Goal: Book appointment/travel/reservation

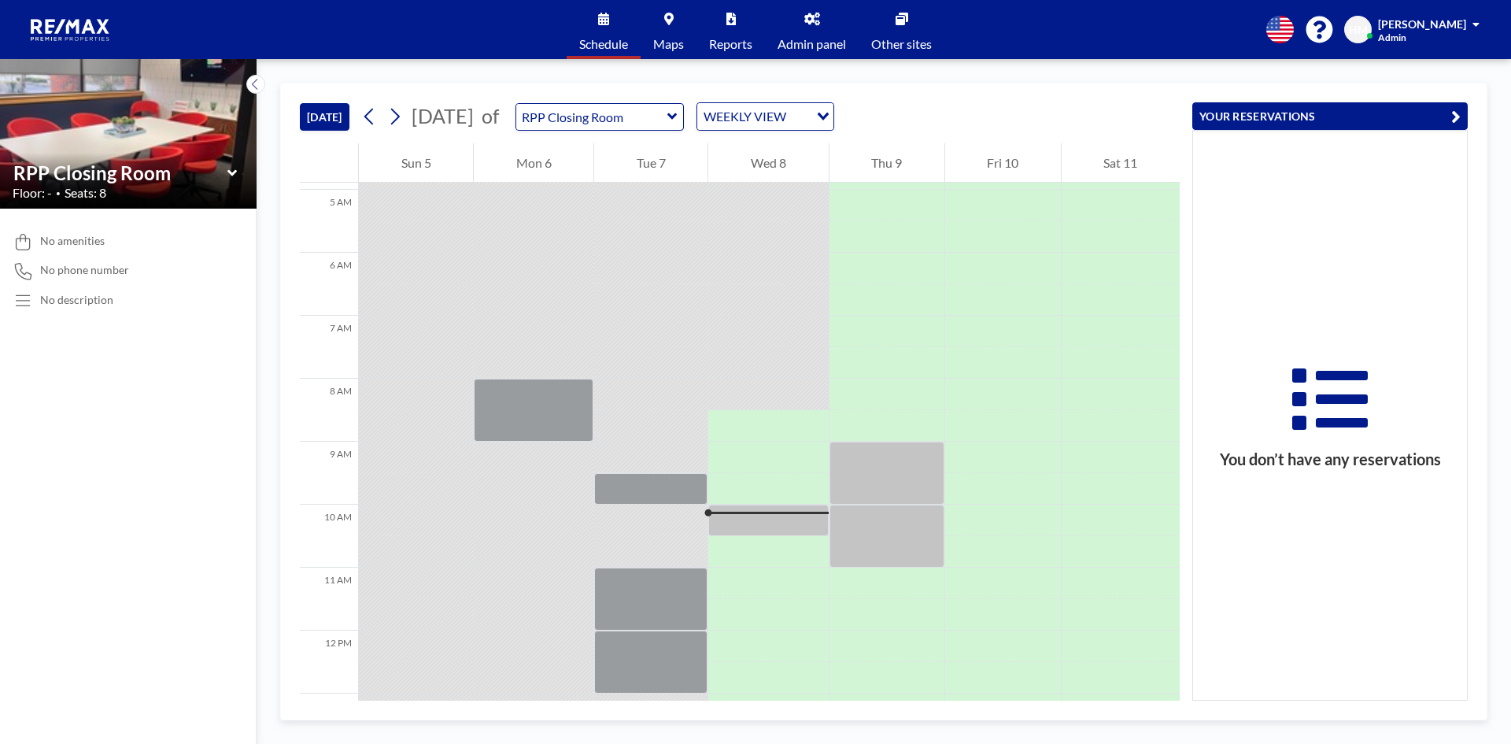
scroll to position [315, 0]
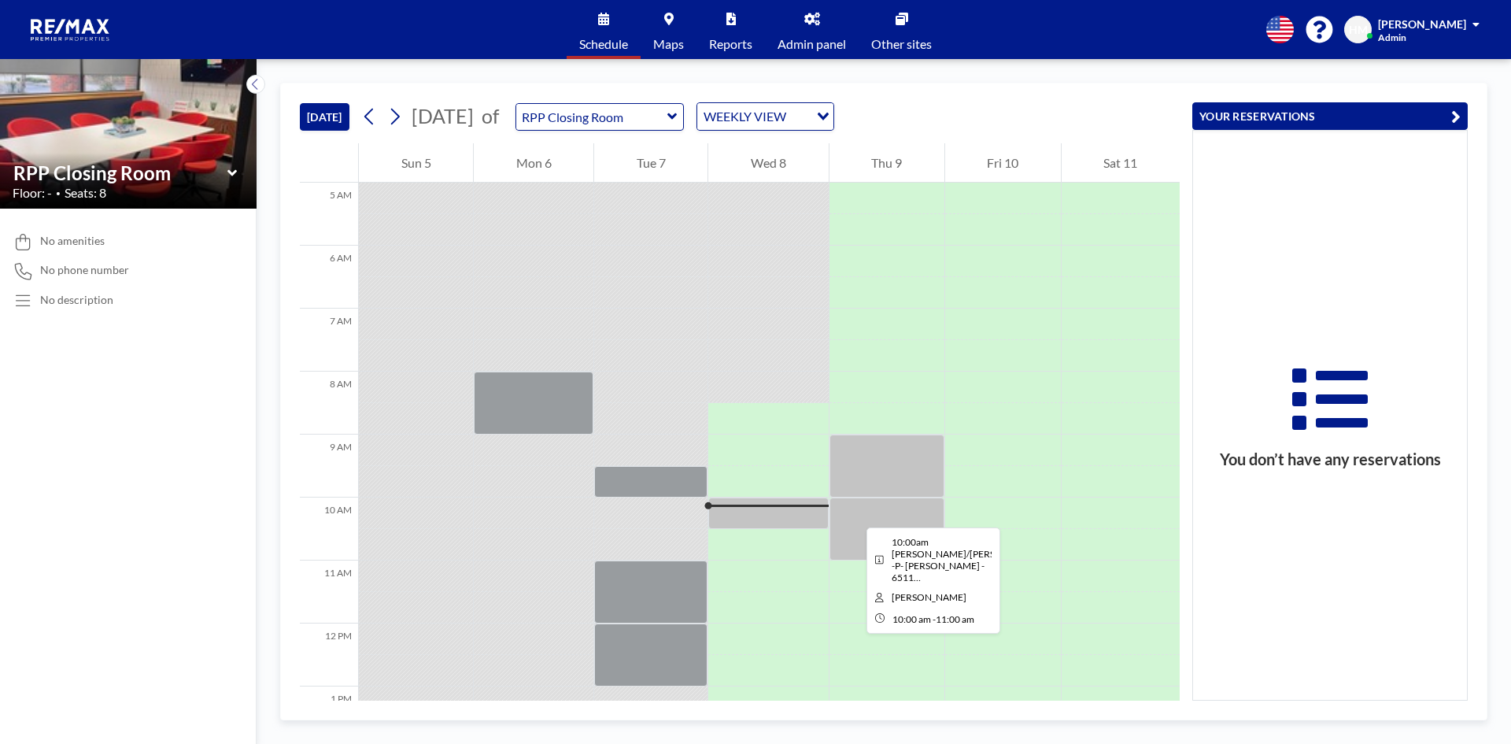
click at [854, 513] on div at bounding box center [887, 528] width 115 height 63
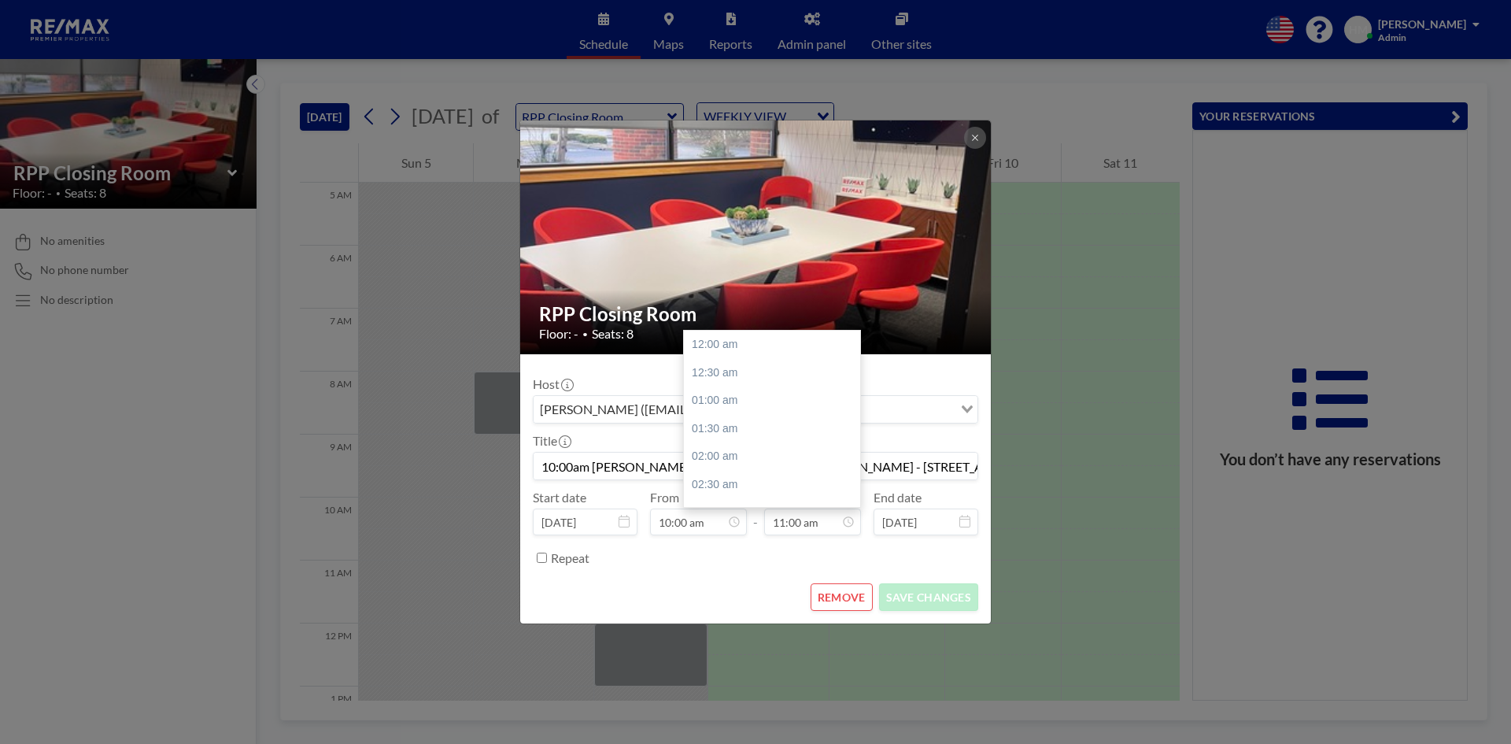
scroll to position [616, 0]
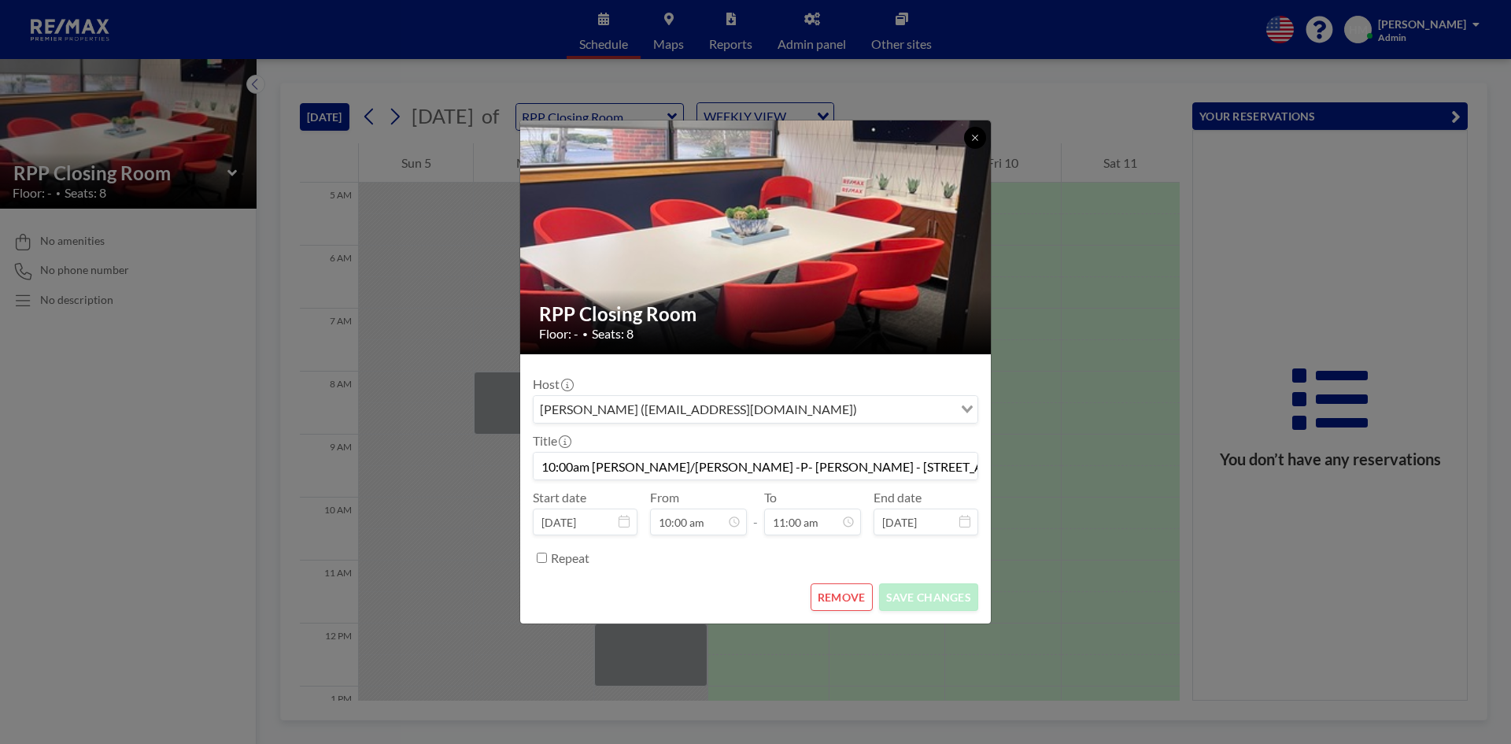
click at [970, 136] on button at bounding box center [975, 138] width 22 height 22
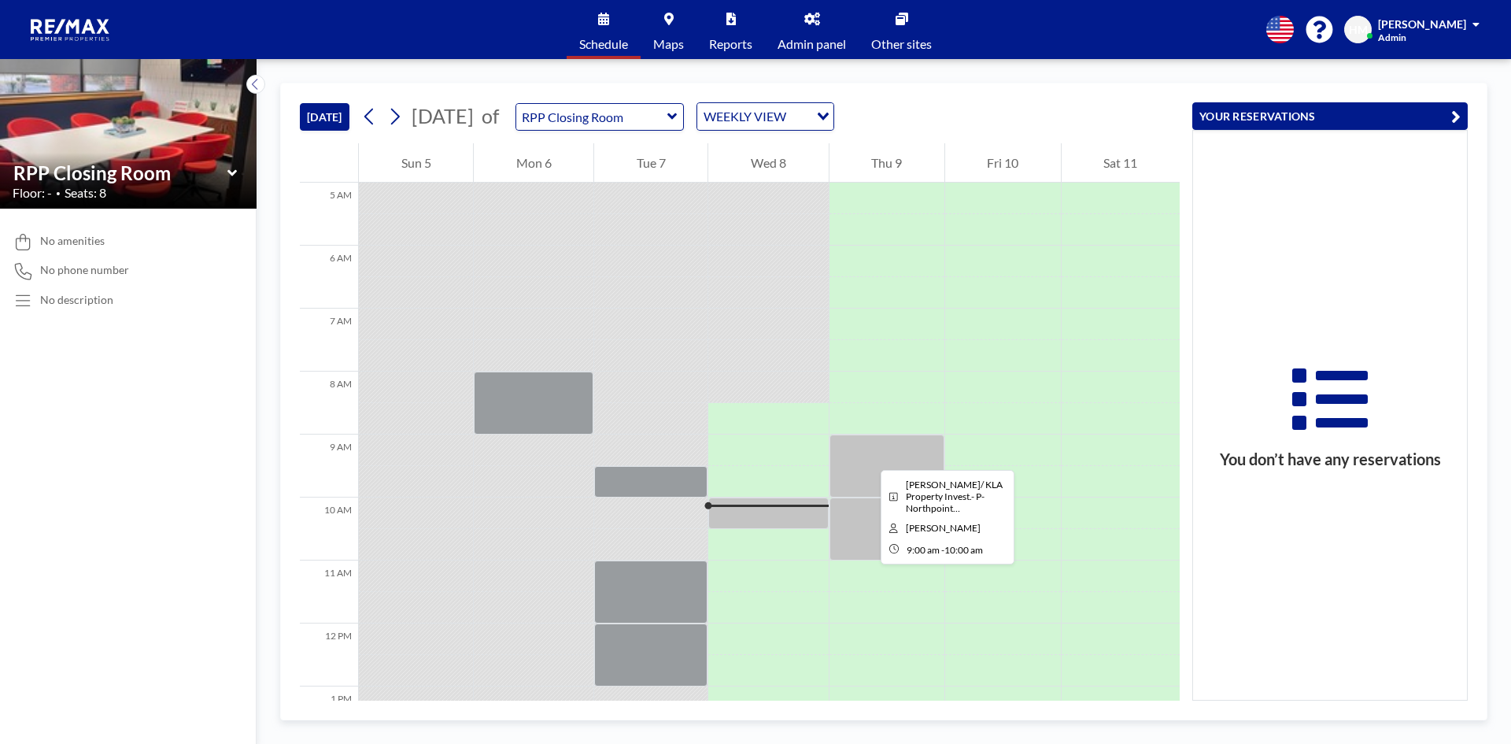
click at [868, 456] on div at bounding box center [887, 465] width 115 height 63
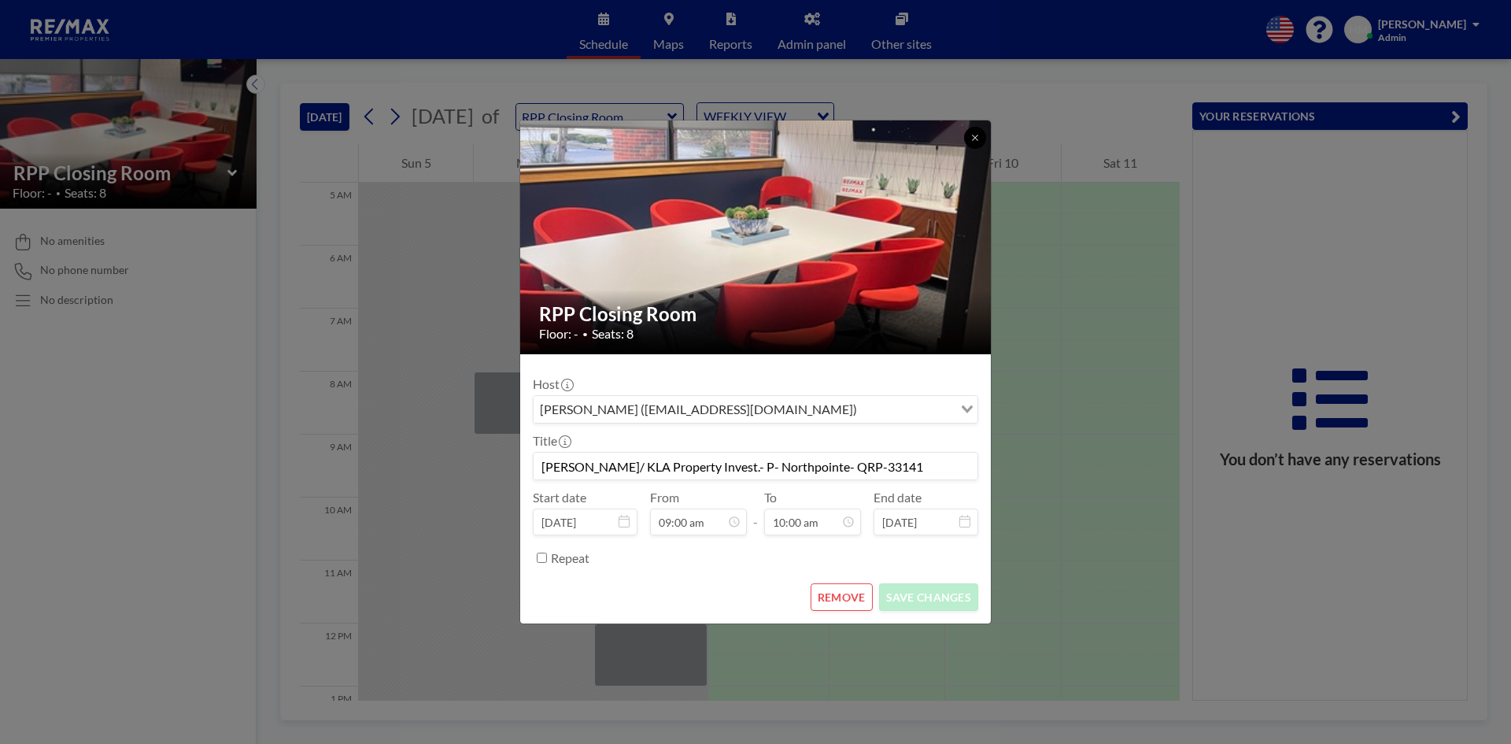
click at [978, 135] on icon at bounding box center [974, 137] width 9 height 9
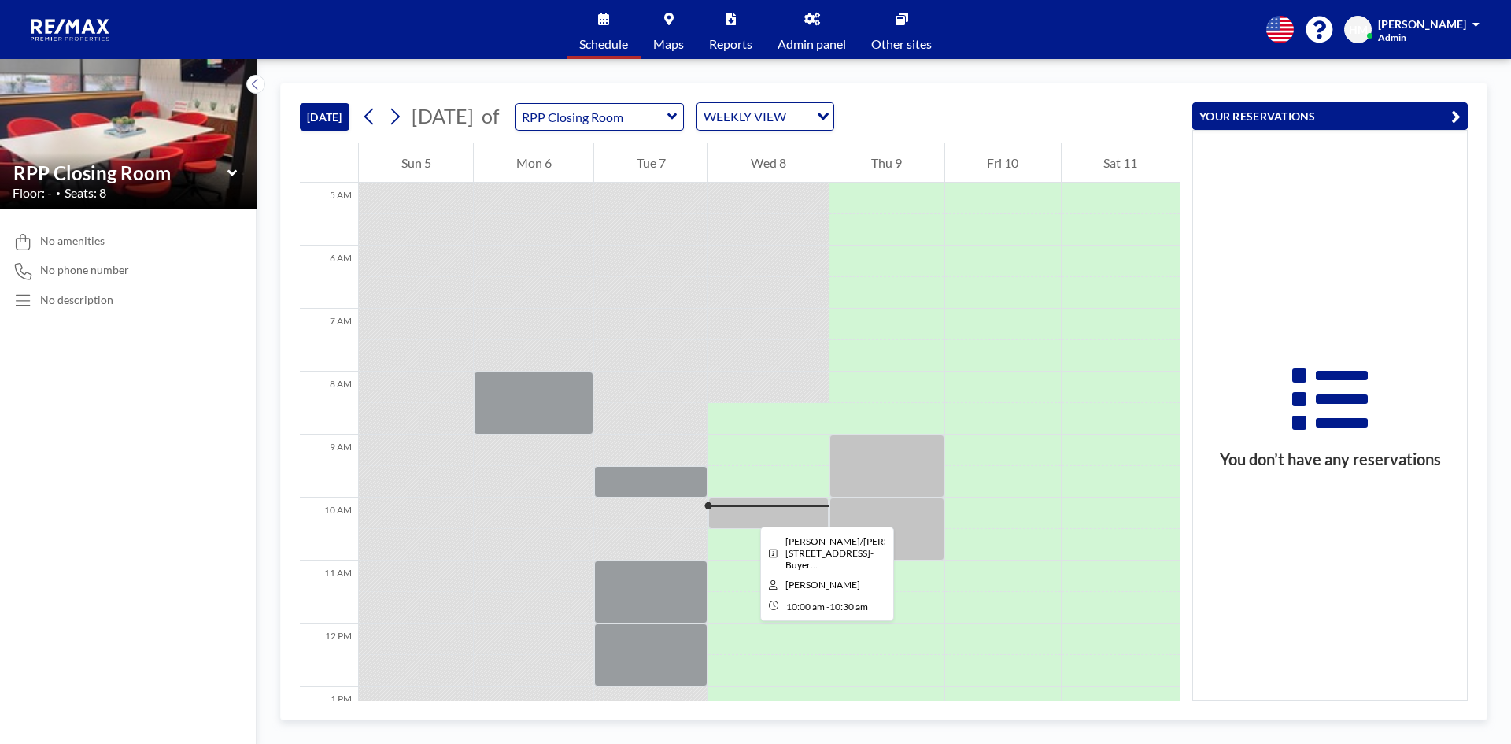
click at [748, 512] on div at bounding box center [768, 512] width 120 height 31
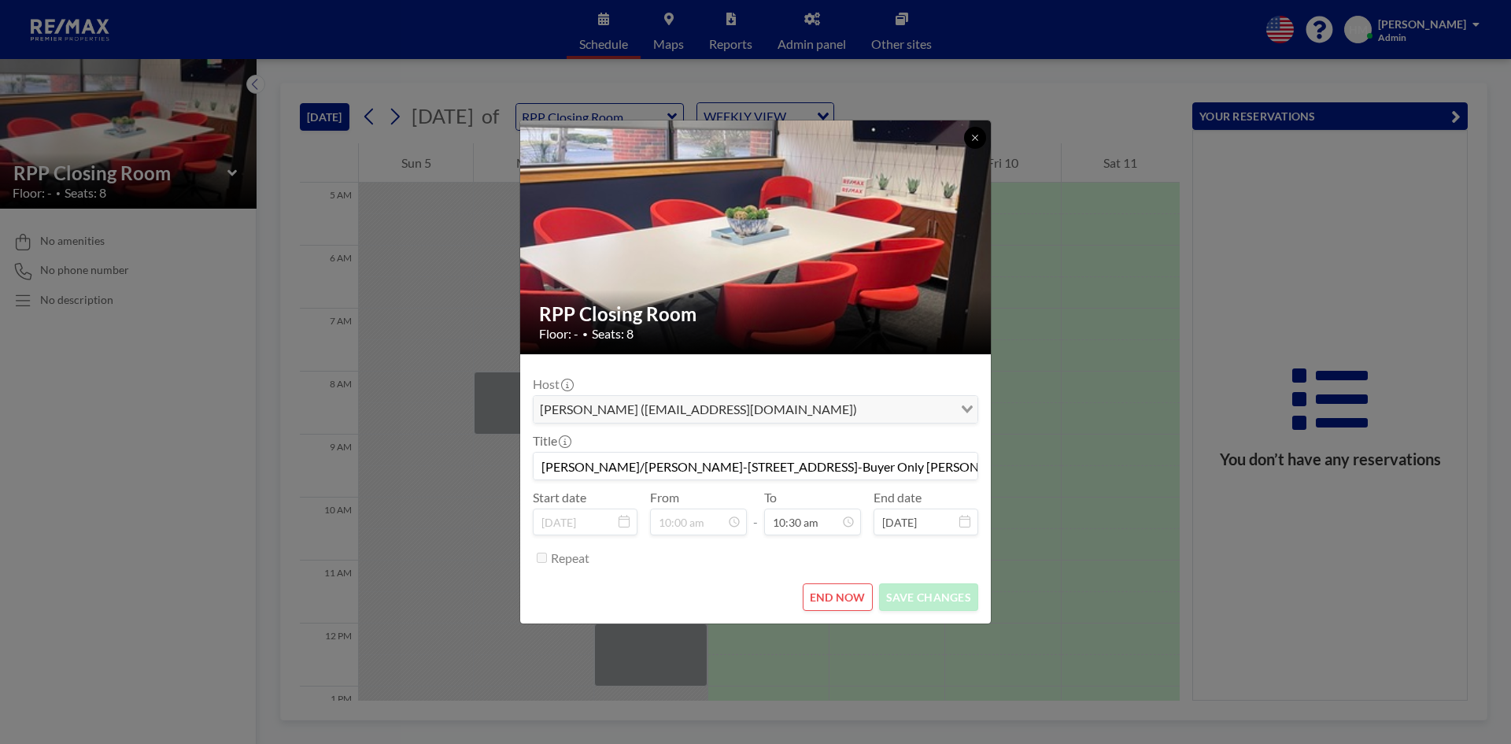
click at [975, 133] on icon at bounding box center [974, 137] width 9 height 9
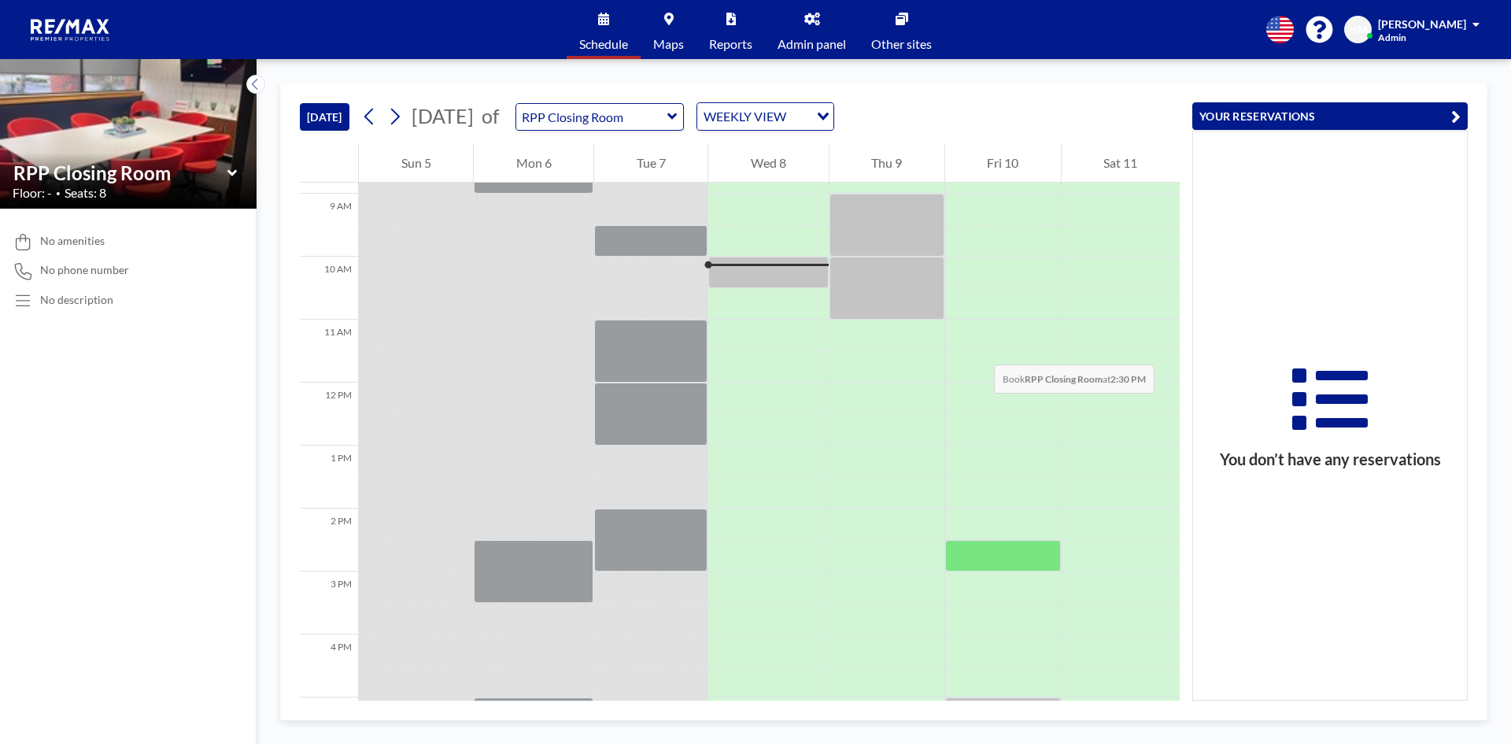
scroll to position [787, 0]
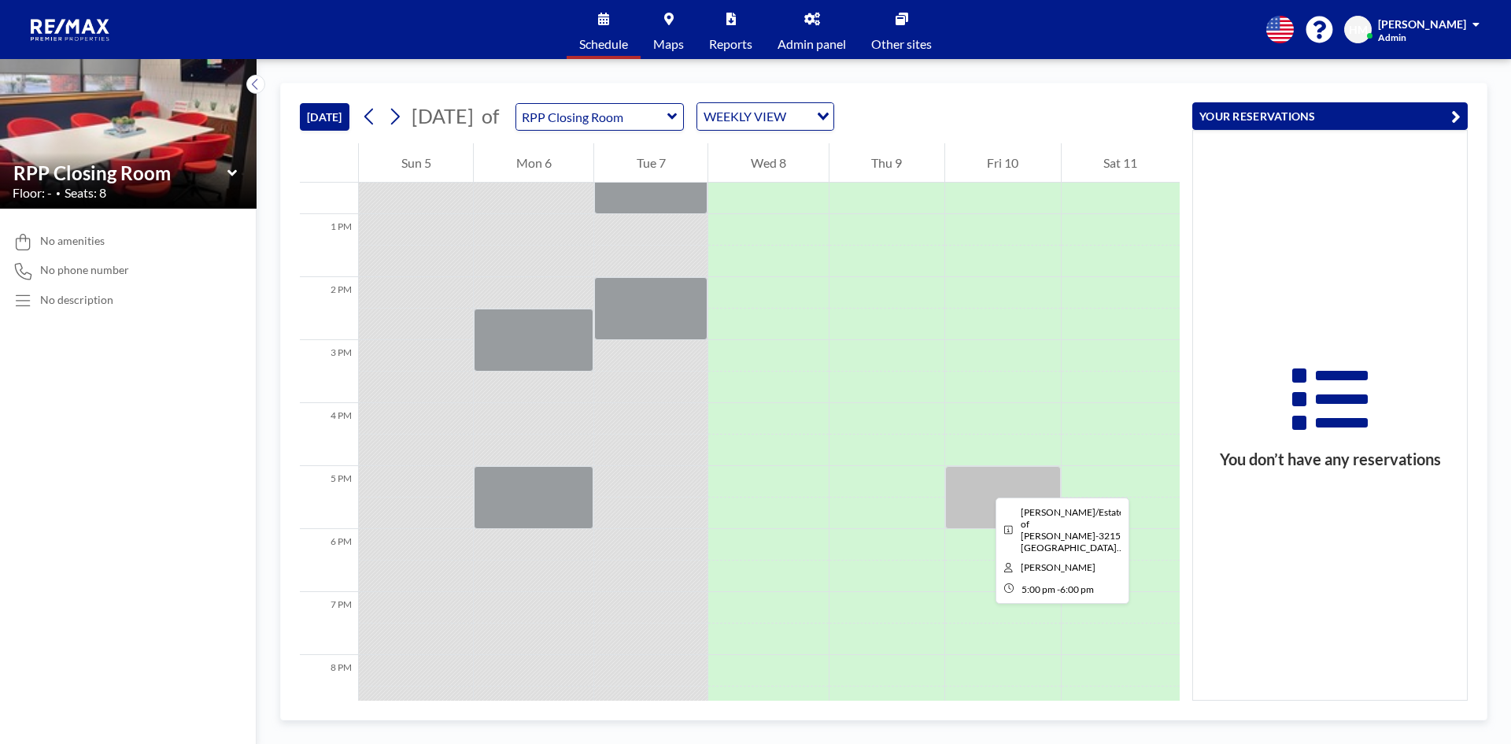
click at [983, 483] on div at bounding box center [1003, 497] width 116 height 63
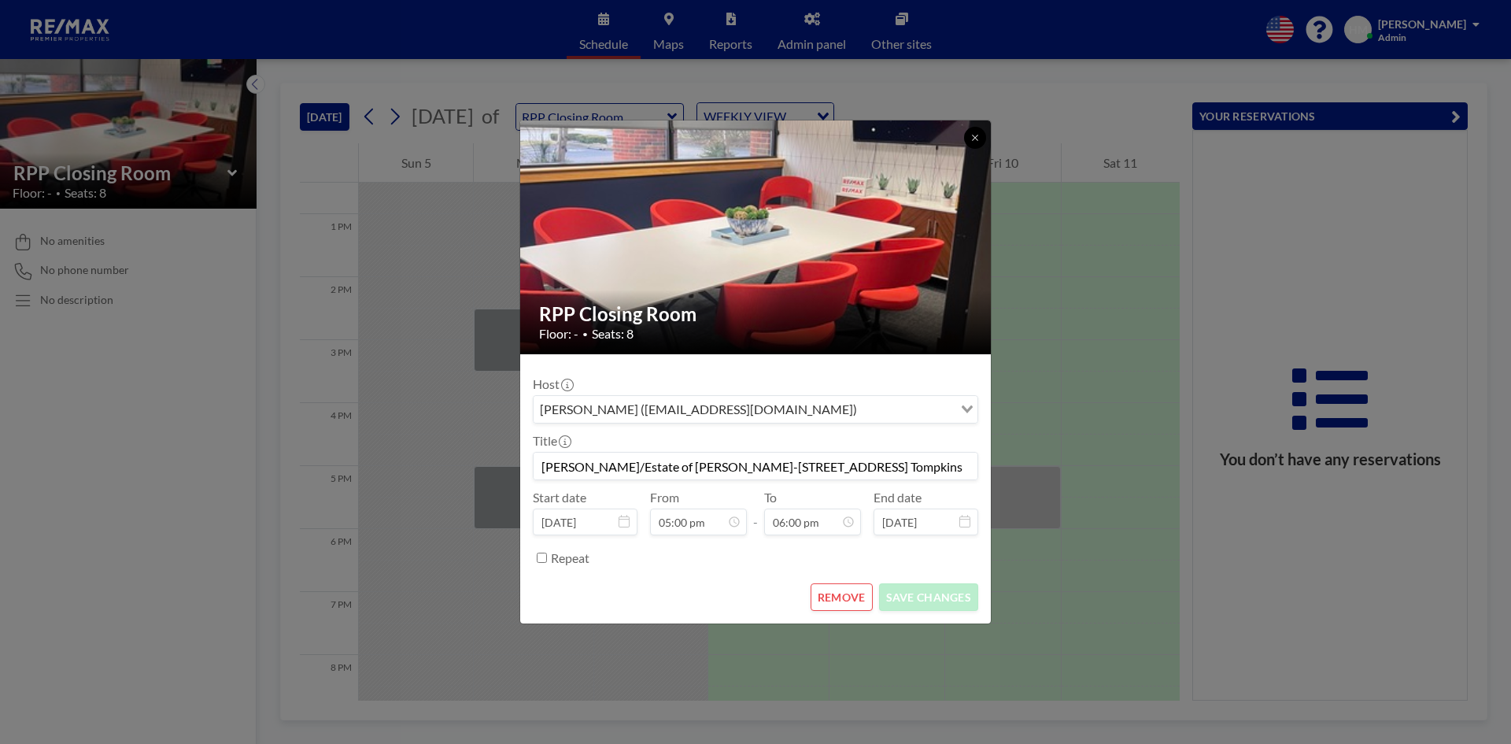
click at [973, 134] on icon at bounding box center [974, 137] width 9 height 9
